Goal: Information Seeking & Learning: Learn about a topic

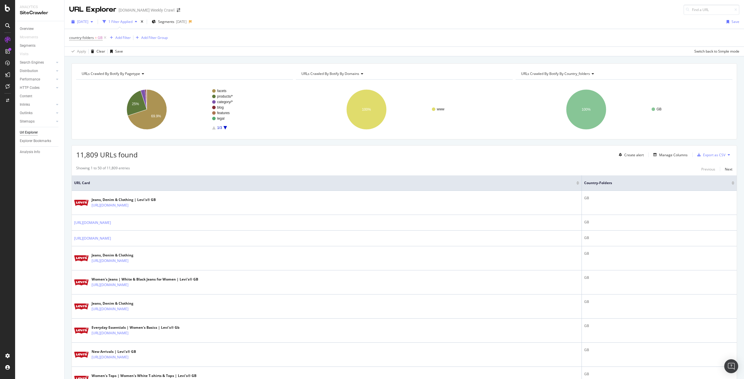
click at [88, 22] on span "[DATE]" at bounding box center [82, 21] width 11 height 5
click at [94, 52] on div "[DATE]" at bounding box center [86, 53] width 17 height 5
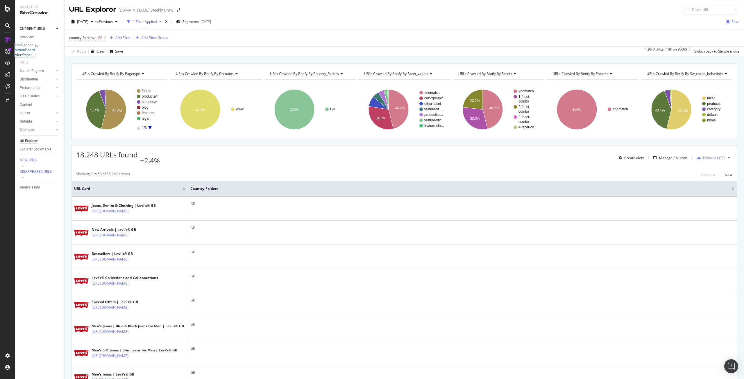
click at [28, 57] on div "AlertPanel" at bounding box center [23, 54] width 17 height 5
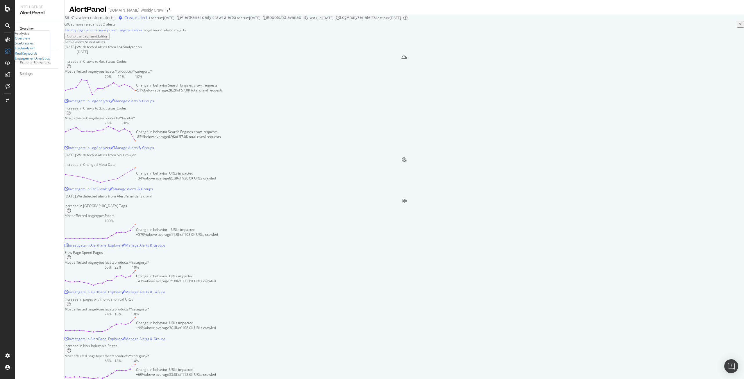
click at [26, 46] on div "SiteCrawler" at bounding box center [24, 43] width 19 height 5
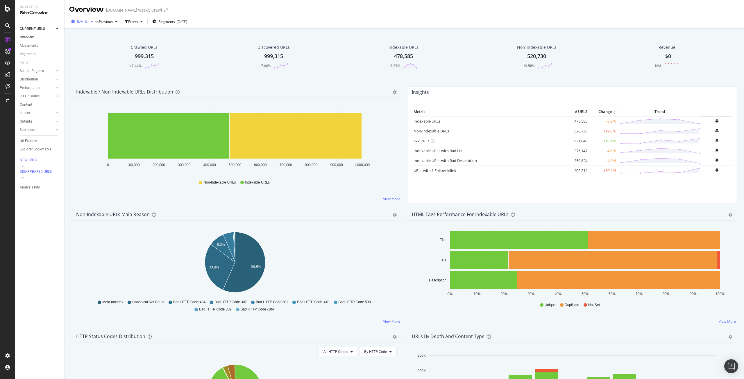
click at [95, 23] on div "button" at bounding box center [91, 21] width 7 height 3
click at [100, 57] on div "[DATE] 930K URLs" at bounding box center [107, 53] width 69 height 8
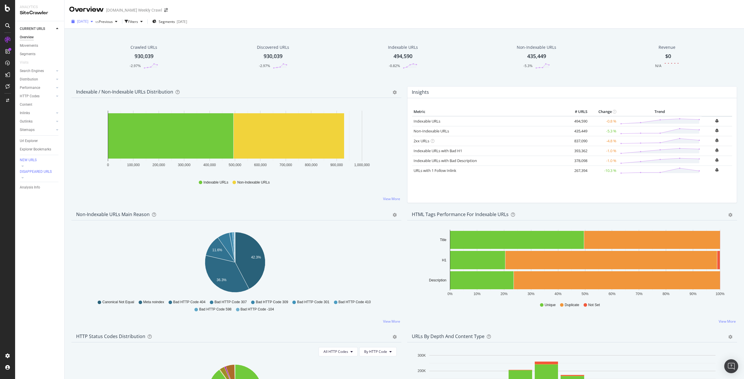
click at [88, 23] on span "[DATE]" at bounding box center [82, 21] width 11 height 5
click at [94, 64] on div "[DATE]" at bounding box center [93, 63] width 31 height 5
click at [33, 144] on div "Url Explorer" at bounding box center [29, 141] width 18 height 6
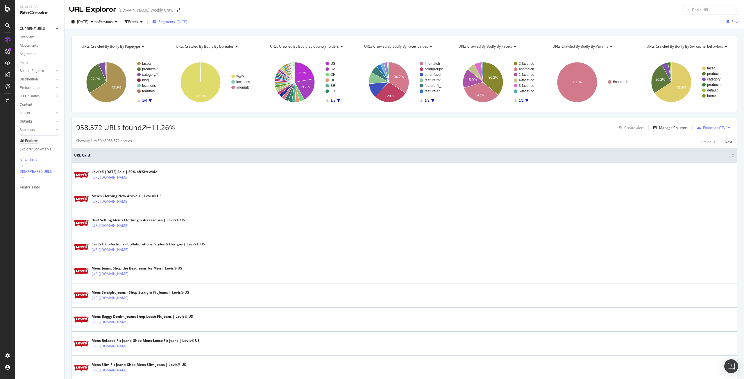
click at [187, 21] on div "[DATE]" at bounding box center [182, 21] width 10 height 5
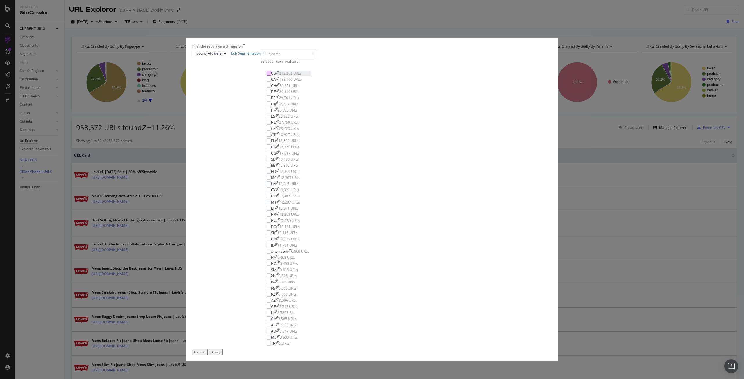
click at [271, 76] on div "modal" at bounding box center [268, 73] width 5 height 5
click at [223, 170] on button "Apply" at bounding box center [216, 352] width 14 height 7
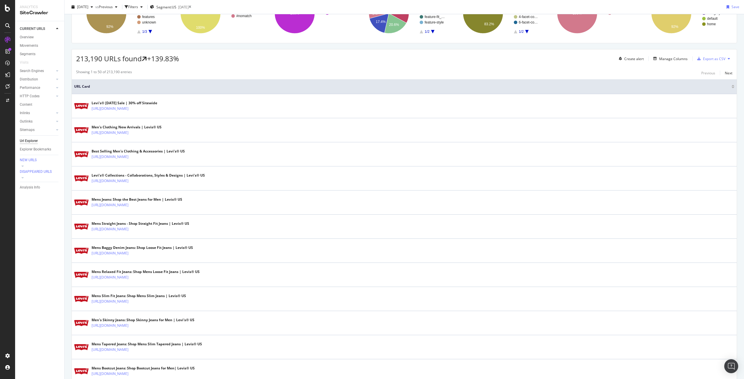
scroll to position [69, 0]
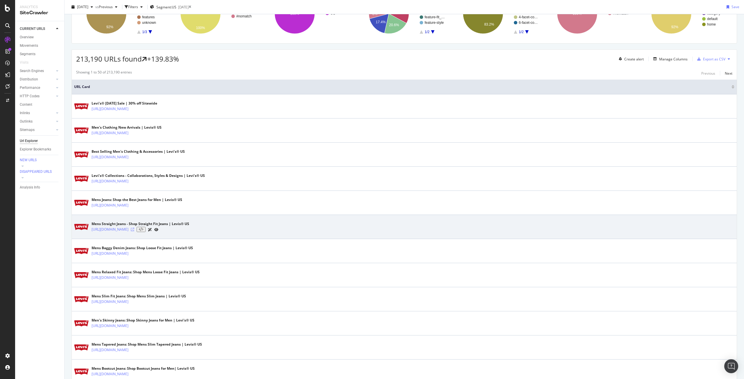
drag, startPoint x: 242, startPoint y: 231, endPoint x: 252, endPoint y: 229, distance: 9.9
click at [134, 170] on icon at bounding box center [132, 229] width 3 height 3
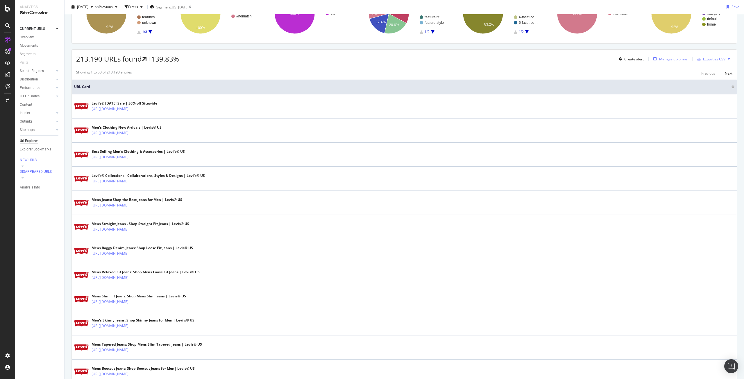
click at [372, 60] on div "Manage Columns" at bounding box center [673, 59] width 28 height 5
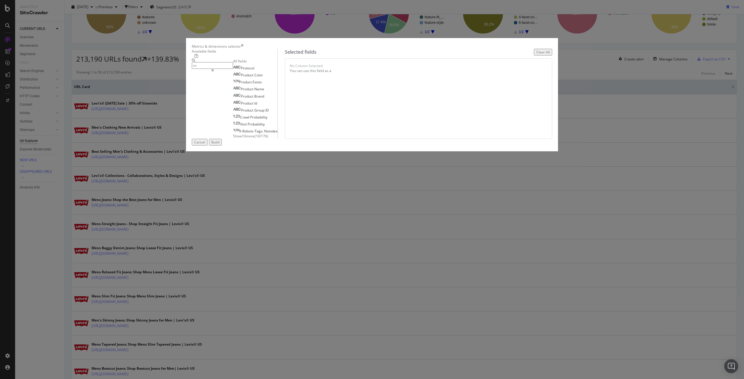
type input "r"
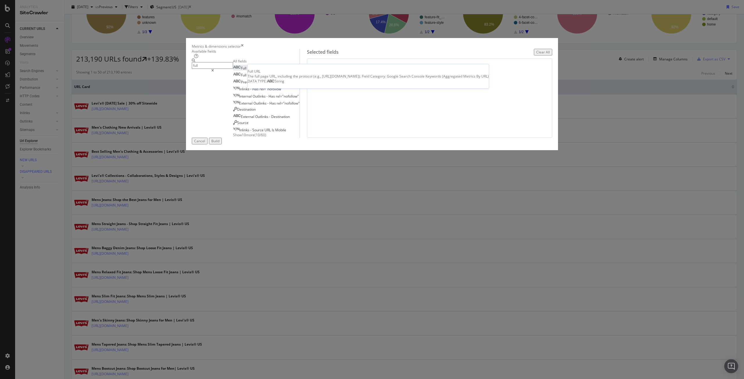
type input "full"
click at [254, 71] on div "Full URL" at bounding box center [243, 68] width 21 height 5
click at [219, 144] on div "Build" at bounding box center [215, 141] width 8 height 5
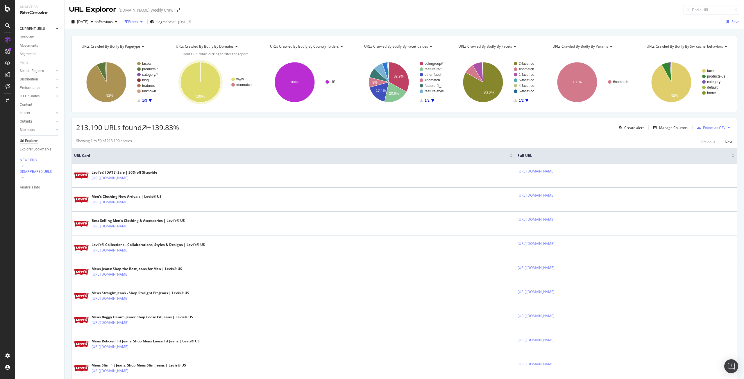
click at [138, 23] on div "Filters" at bounding box center [133, 21] width 10 height 5
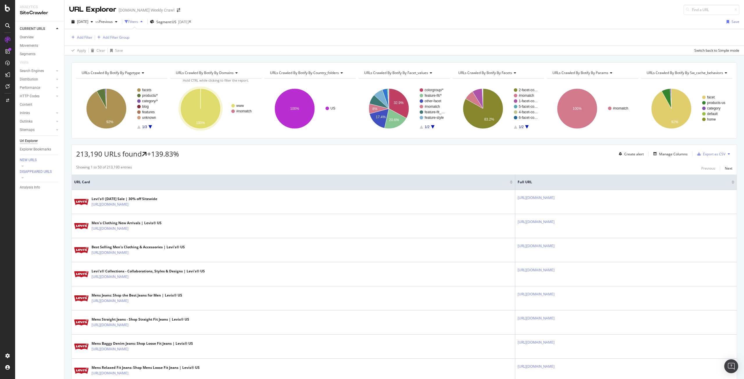
click at [84, 34] on div "Add Filter Add Filter Group" at bounding box center [99, 37] width 60 height 7
click at [84, 36] on div "Add Filter" at bounding box center [84, 37] width 15 height 5
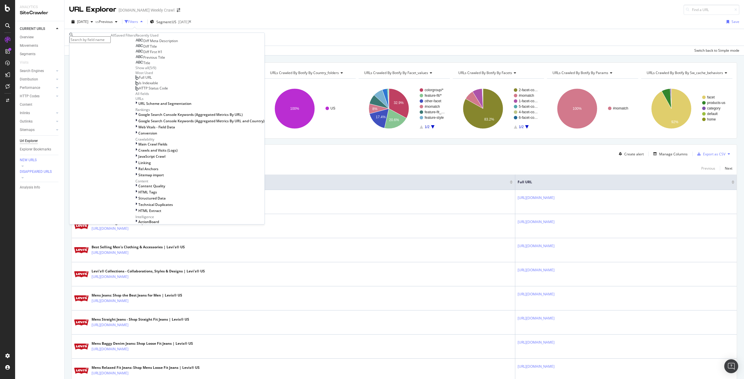
click at [96, 39] on input "text" at bounding box center [89, 39] width 41 height 7
click at [139, 80] on span "Full URL" at bounding box center [145, 77] width 13 height 5
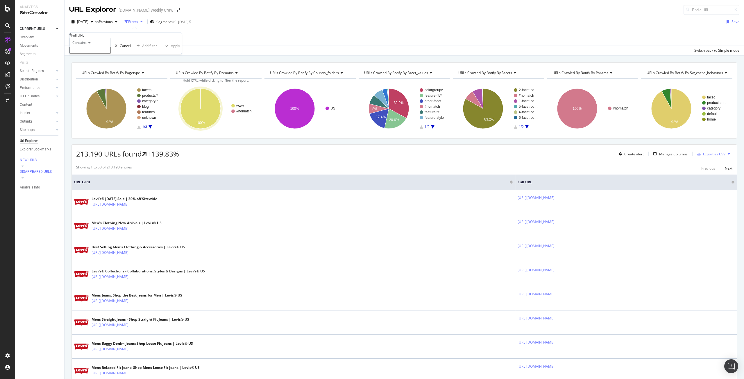
click at [99, 54] on input "text" at bounding box center [89, 50] width 41 height 7
type input "/en_US/clothing/"
click at [171, 50] on div "Apply" at bounding box center [175, 47] width 9 height 5
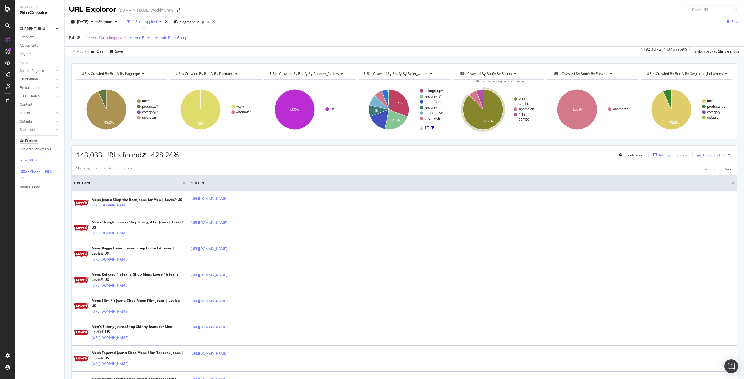
click at [372, 153] on div "Manage Columns" at bounding box center [673, 155] width 28 height 5
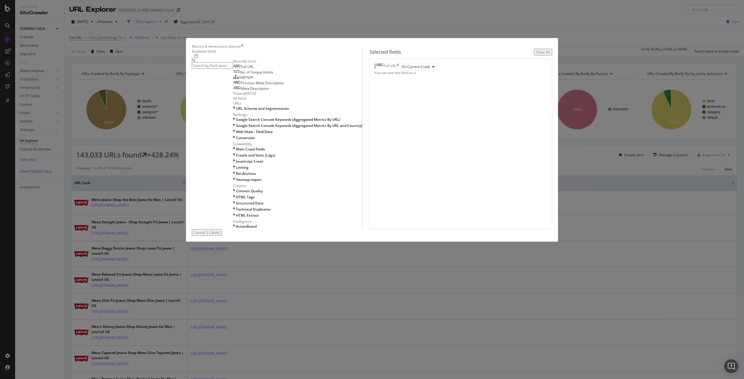
click at [372, 70] on div "Full URL" at bounding box center [386, 66] width 25 height 7
click at [372, 70] on icon "times" at bounding box center [397, 66] width 3 height 7
click at [233, 69] on input "modal" at bounding box center [212, 65] width 41 height 7
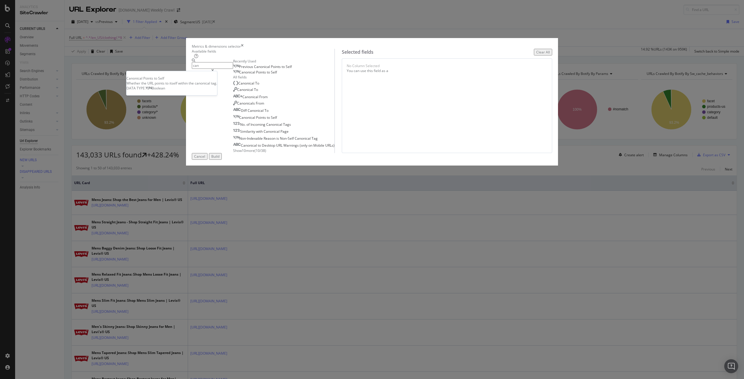
type input "can"
click at [271, 75] on span "to" at bounding box center [269, 72] width 4 height 5
click at [219, 159] on div "Build" at bounding box center [215, 156] width 8 height 5
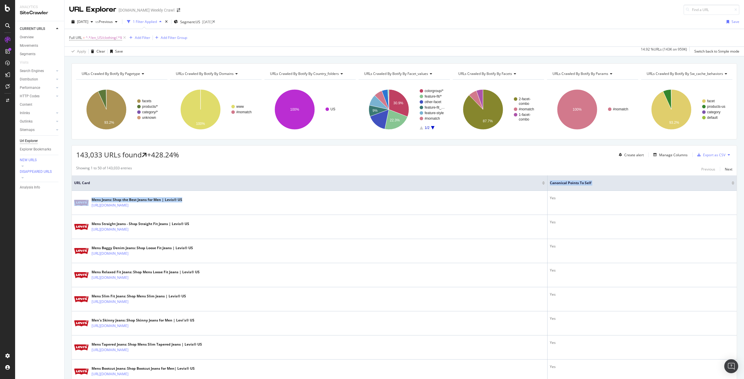
drag, startPoint x: 545, startPoint y: 189, endPoint x: 401, endPoint y: 189, distance: 144.1
click at [372, 170] on th "URL Card" at bounding box center [310, 183] width 476 height 15
click at [372, 170] on div at bounding box center [732, 181] width 3 height 1
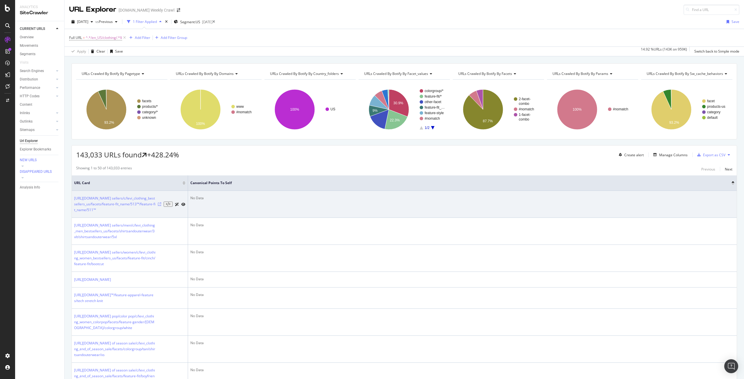
click at [161, 170] on icon at bounding box center [159, 204] width 3 height 3
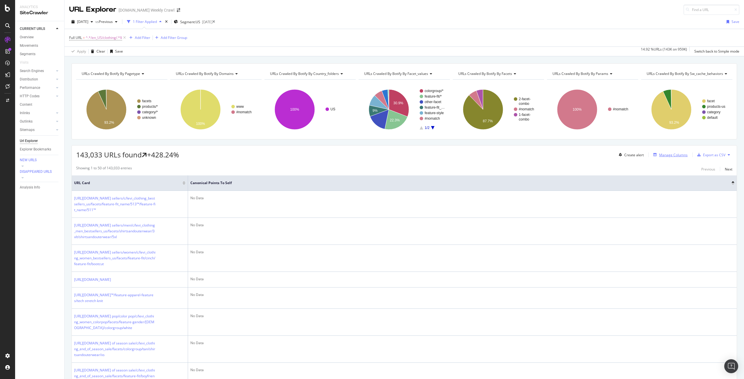
click at [372, 155] on div "Manage Columns" at bounding box center [673, 155] width 28 height 5
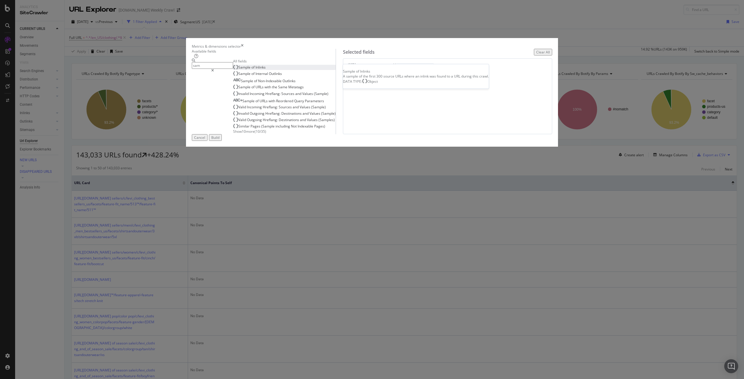
type input "sam"
click at [255, 70] on span "of" at bounding box center [253, 67] width 4 height 5
click at [219, 140] on div "Build" at bounding box center [215, 137] width 8 height 5
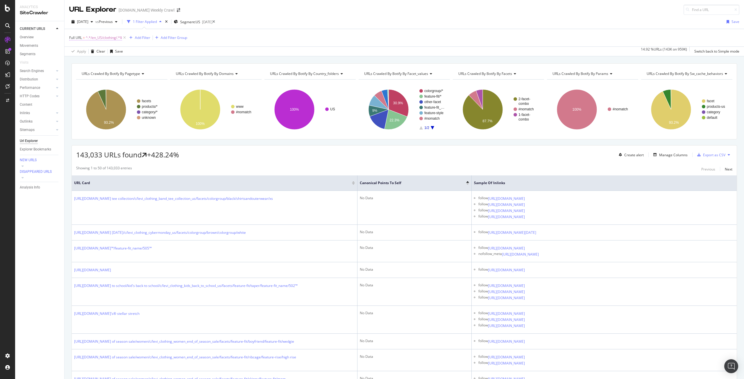
click at [115, 38] on span "^.*/en_US/clothing/.*$" at bounding box center [104, 38] width 36 height 8
click at [92, 57] on icon at bounding box center [90, 54] width 3 height 3
click at [185, 53] on div "Apply Clear Save 14.92 % URLs ( 143K on 959K ) Switch back to Simple mode" at bounding box center [404, 51] width 679 height 10
click at [113, 37] on span "^.*/en_US/clothing/.*$" at bounding box center [104, 38] width 36 height 8
click at [92, 57] on icon at bounding box center [90, 54] width 3 height 3
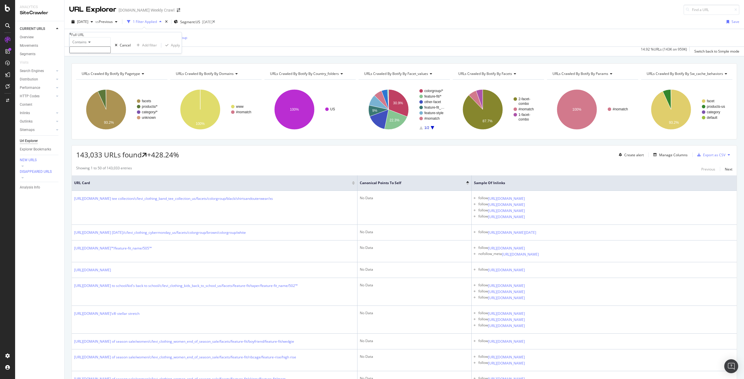
click at [164, 53] on div "Apply Clear Save 14.92 % URLs ( 143K on 959K ) Switch back to Simple mode" at bounding box center [404, 51] width 679 height 10
click at [125, 37] on icon at bounding box center [124, 38] width 5 height 6
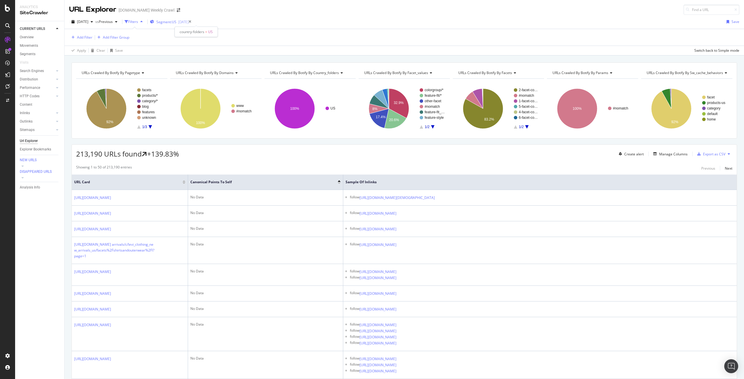
click at [176, 23] on span "Segment: [GEOGRAPHIC_DATA]" at bounding box center [166, 21] width 20 height 5
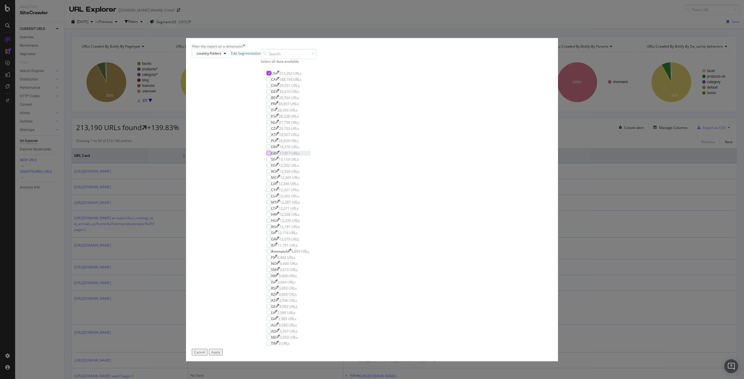
click at [271, 155] on div "modal" at bounding box center [268, 153] width 5 height 5
click at [271, 76] on div "modal" at bounding box center [268, 73] width 5 height 5
click at [220, 170] on div "Apply" at bounding box center [215, 352] width 9 height 5
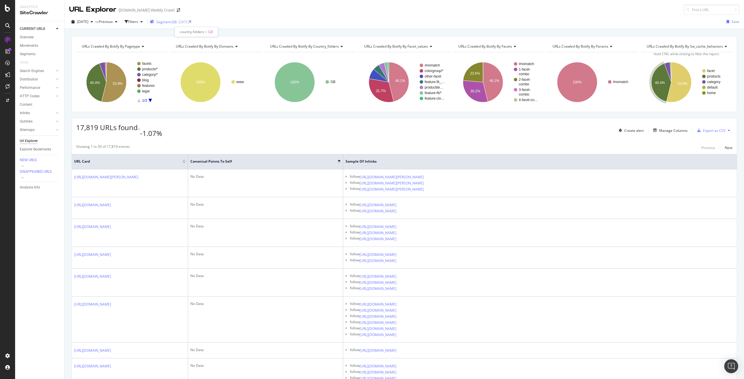
click at [177, 21] on span "Segment: [GEOGRAPHIC_DATA]" at bounding box center [166, 21] width 20 height 5
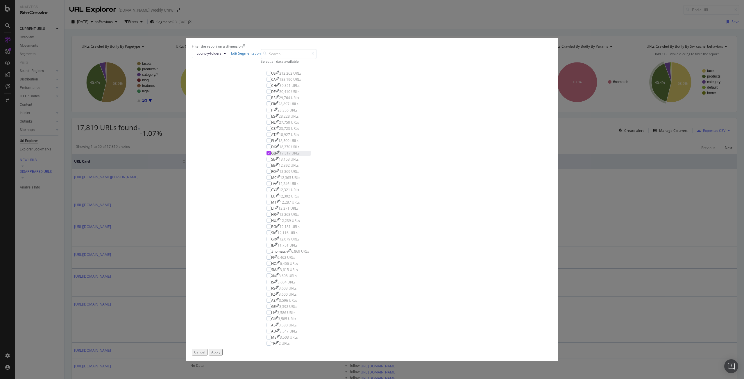
click at [270, 155] on icon "modal" at bounding box center [269, 153] width 3 height 3
click at [271, 106] on div "modal" at bounding box center [268, 103] width 5 height 5
click at [220, 170] on div "Apply" at bounding box center [215, 352] width 9 height 5
